Goal: Transaction & Acquisition: Purchase product/service

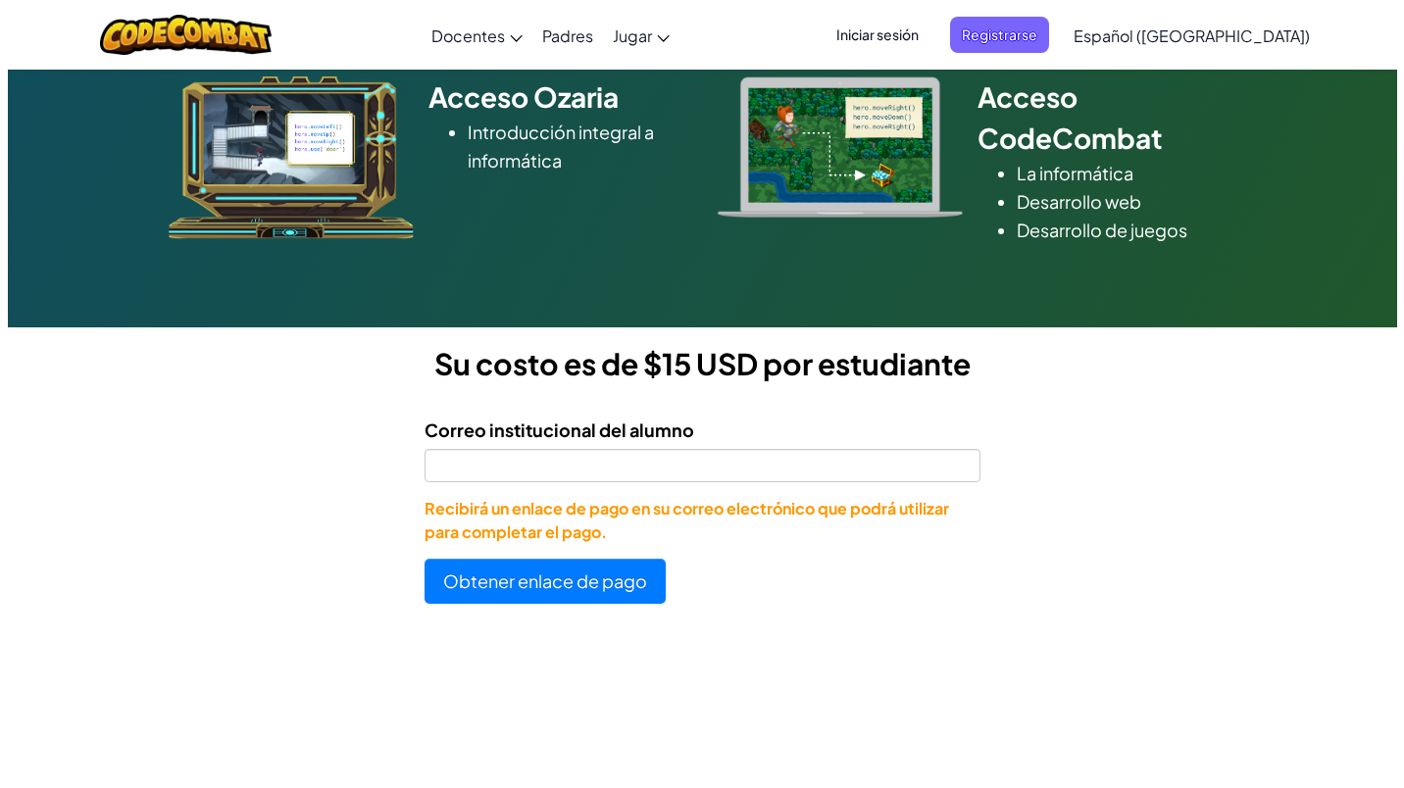
scroll to position [294, 0]
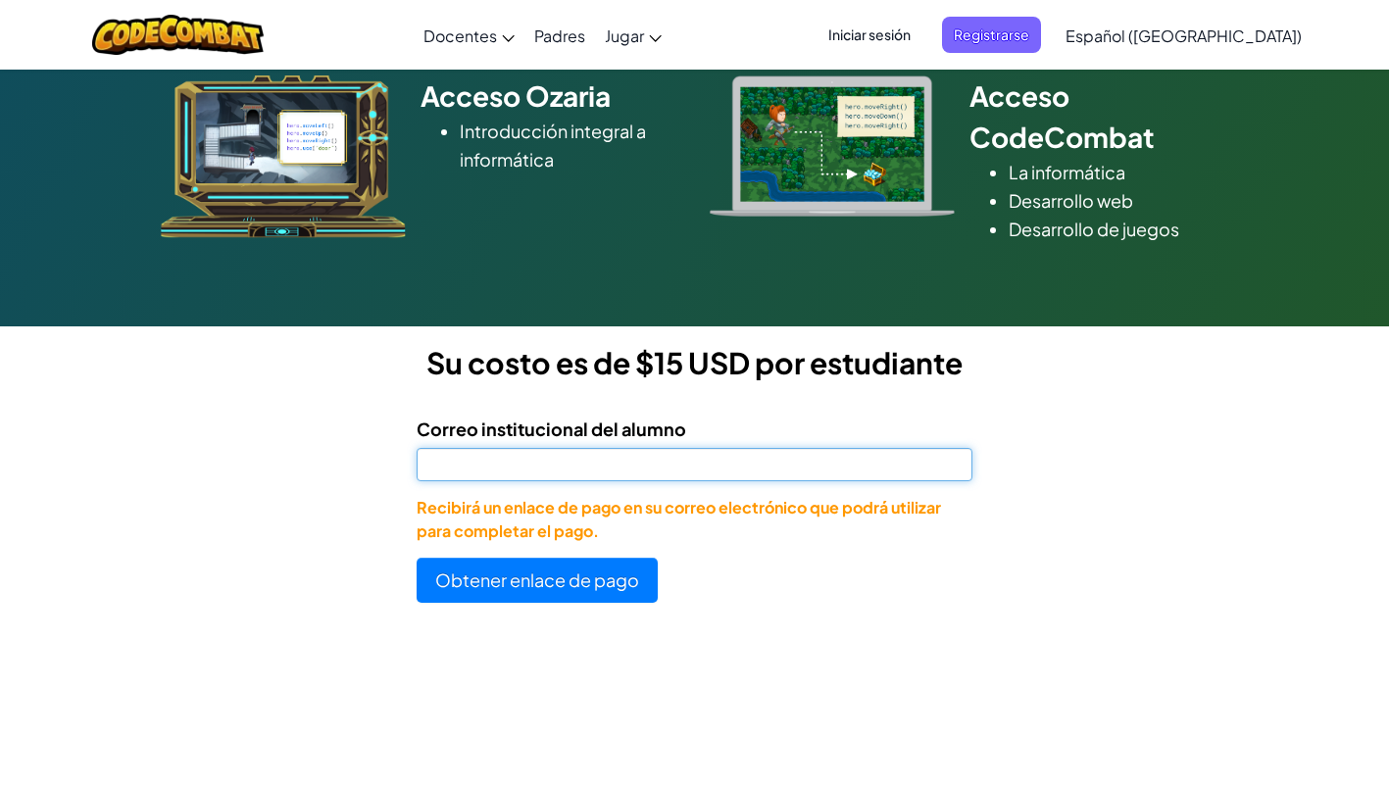
click at [742, 459] on input "Correo institucional del alumno" at bounding box center [695, 464] width 556 height 33
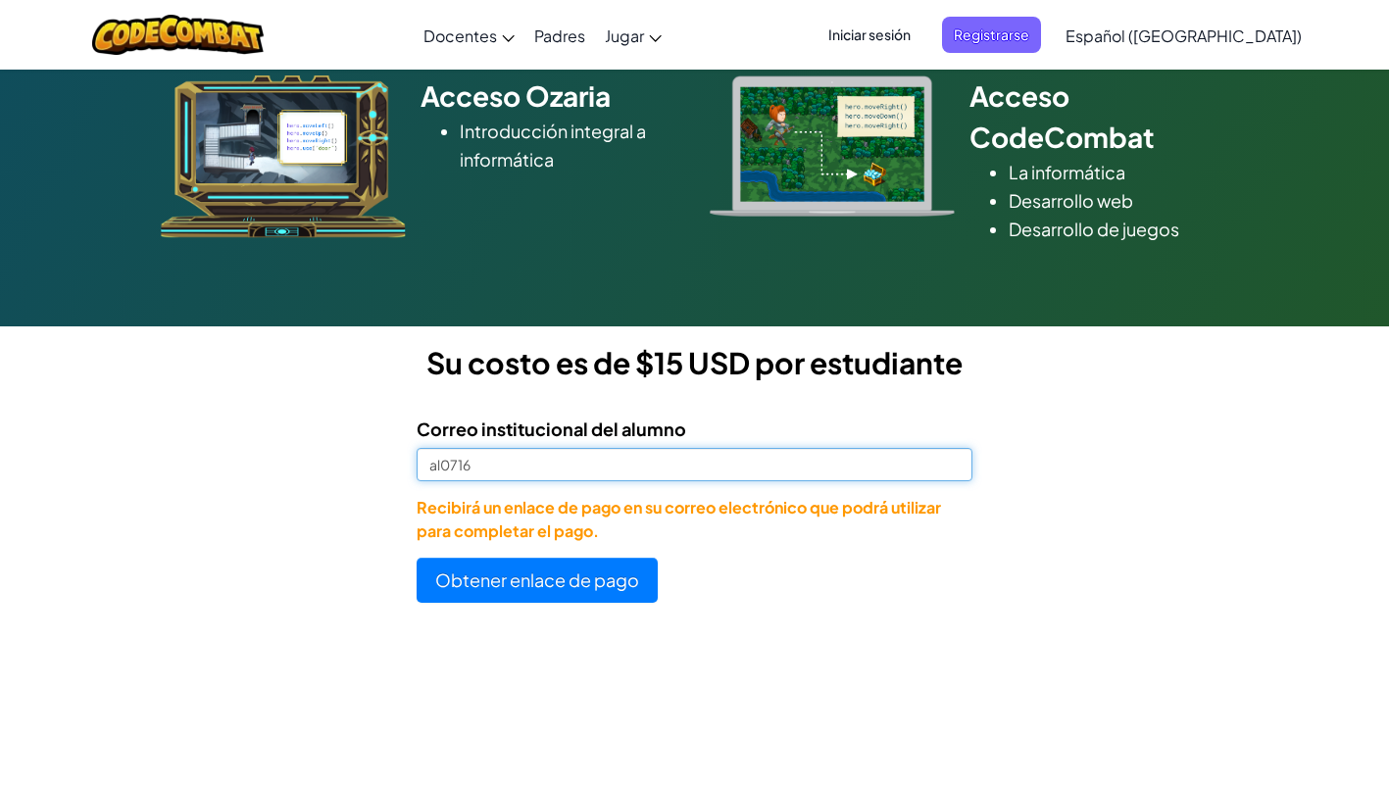
click at [523, 470] on input "al0716" at bounding box center [695, 464] width 556 height 33
type input "[EMAIL_ADDRESS][DOMAIN_NAME]"
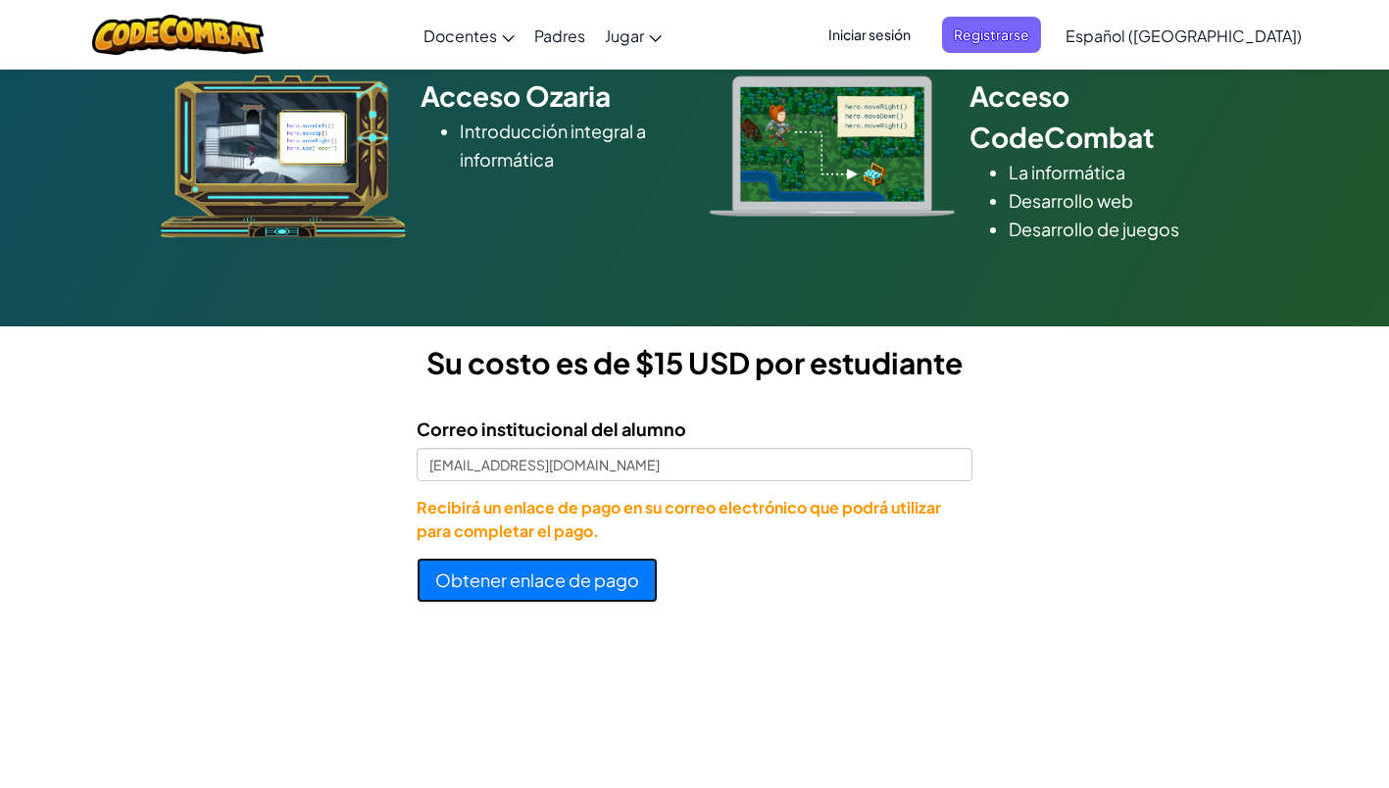
click at [533, 588] on button "Obtener enlace de pago" at bounding box center [537, 580] width 241 height 45
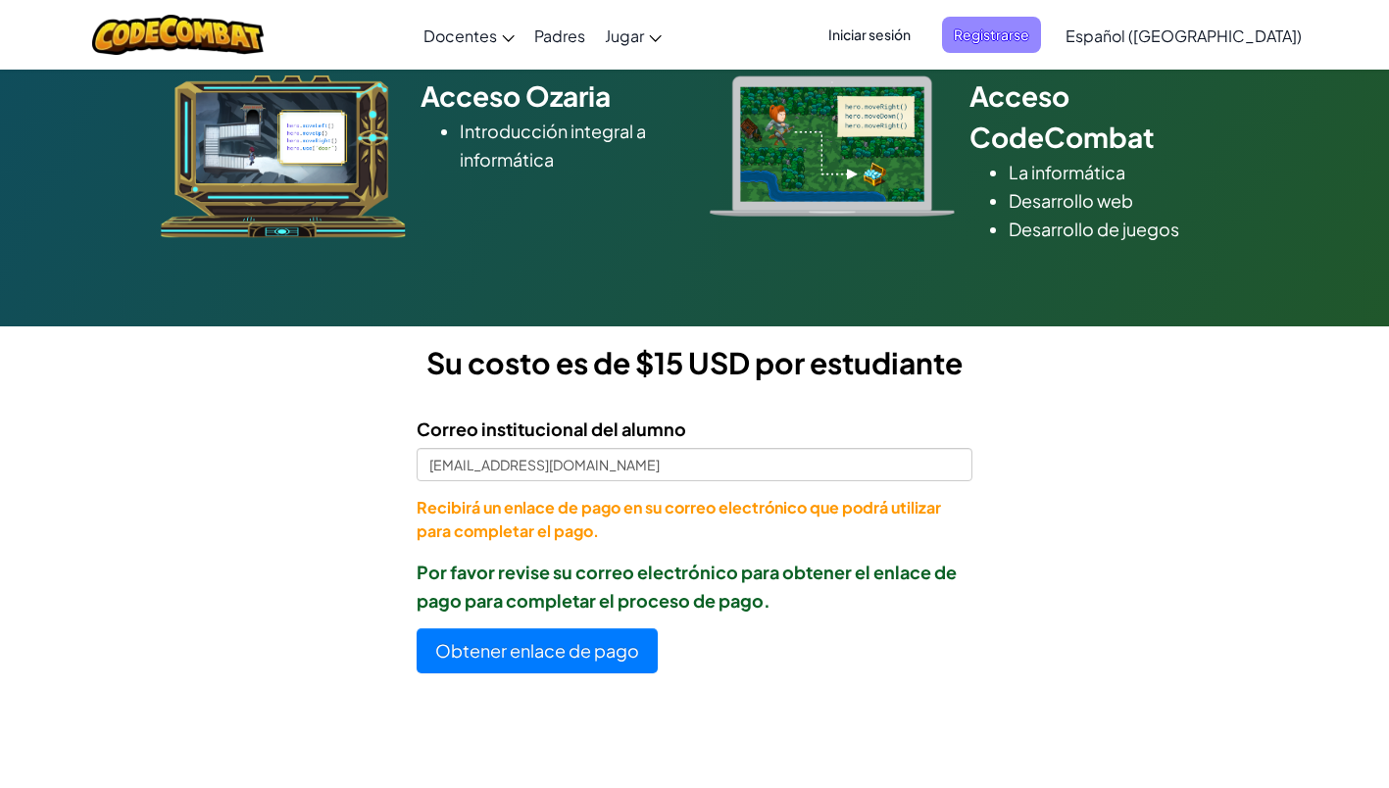
click at [1041, 31] on span "Registrarse" at bounding box center [991, 35] width 99 height 36
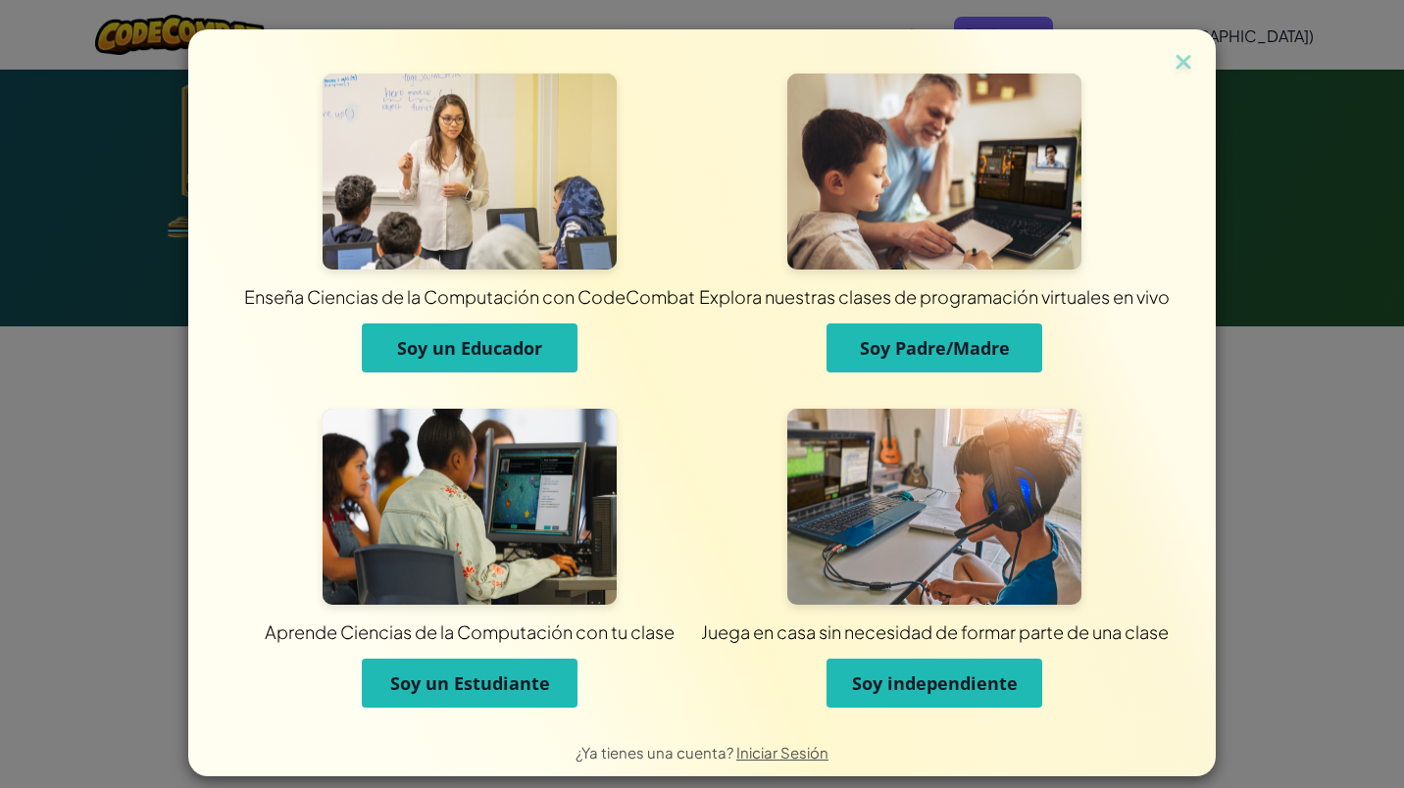
click at [490, 674] on span "Soy un Estudiante" at bounding box center [470, 684] width 160 height 24
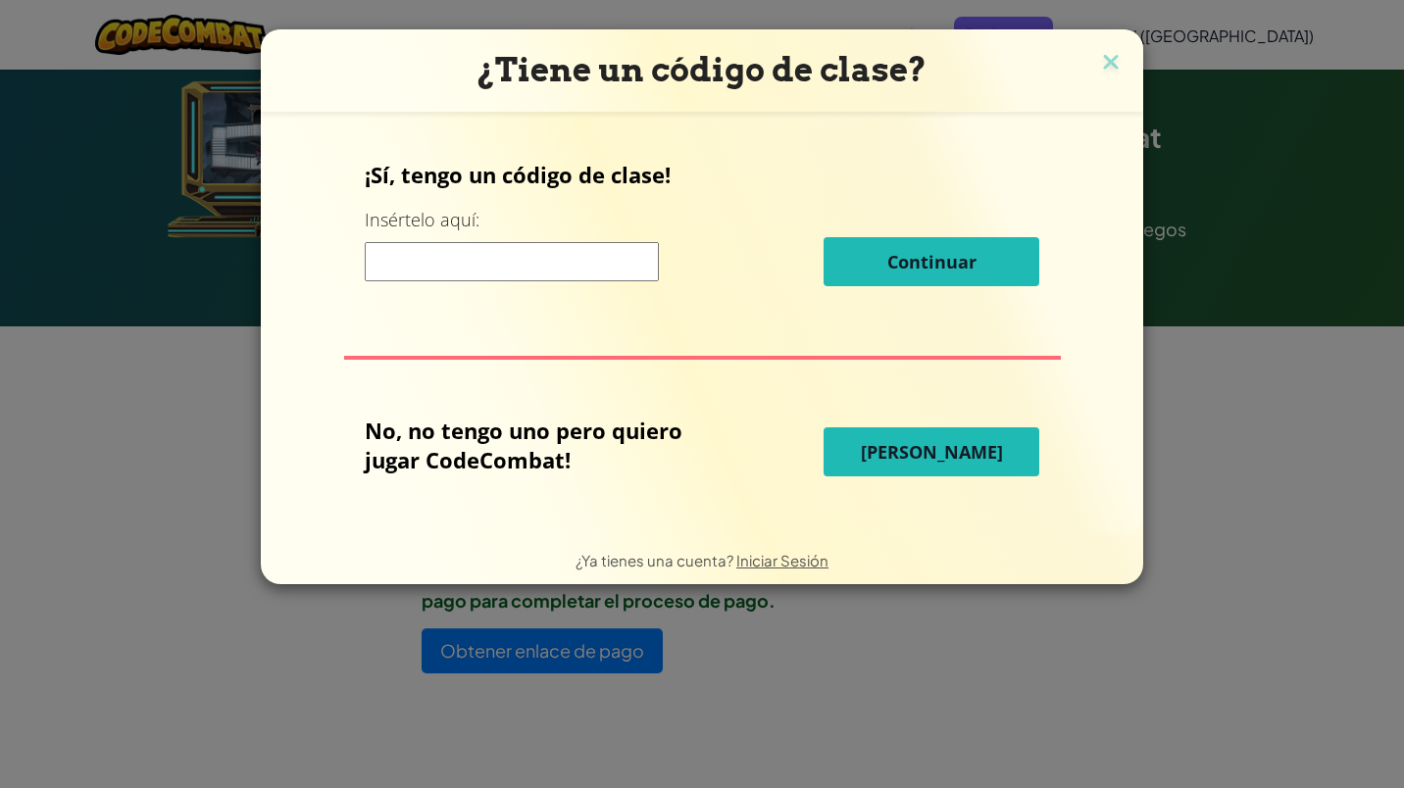
click at [538, 253] on input at bounding box center [512, 261] width 294 height 39
